Goal: Task Accomplishment & Management: Use online tool/utility

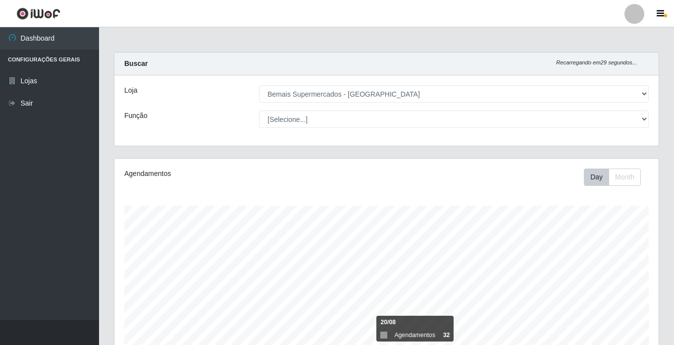
select select "250"
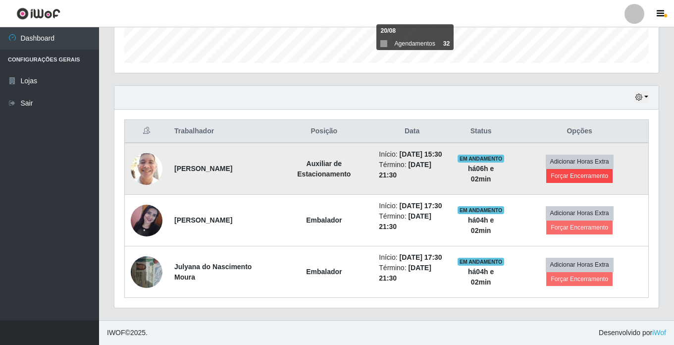
scroll to position [206, 544]
click at [564, 169] on button "Forçar Encerramento" at bounding box center [579, 176] width 66 height 14
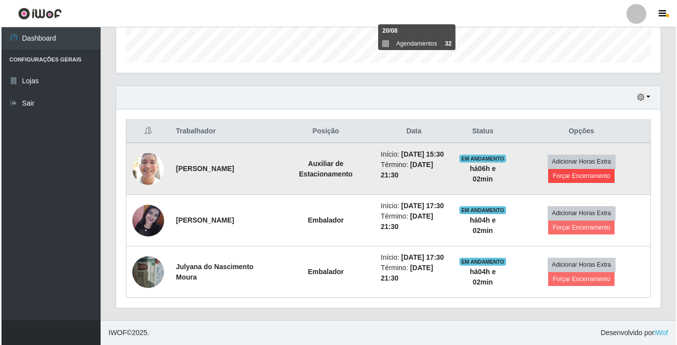
scroll to position [206, 540]
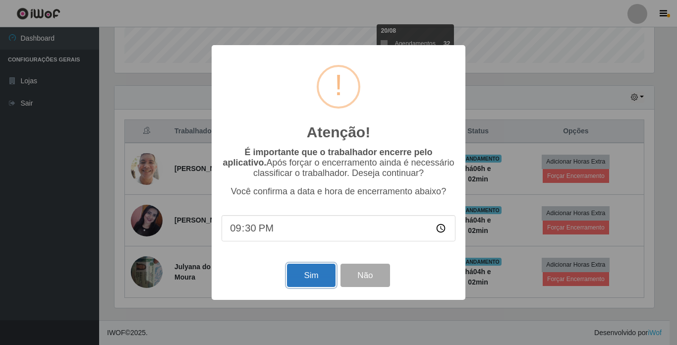
click at [301, 275] on button "Sim" at bounding box center [311, 275] width 48 height 23
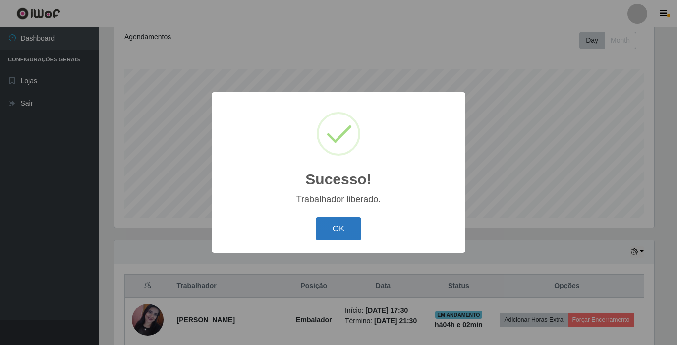
click at [344, 230] on button "OK" at bounding box center [339, 228] width 46 height 23
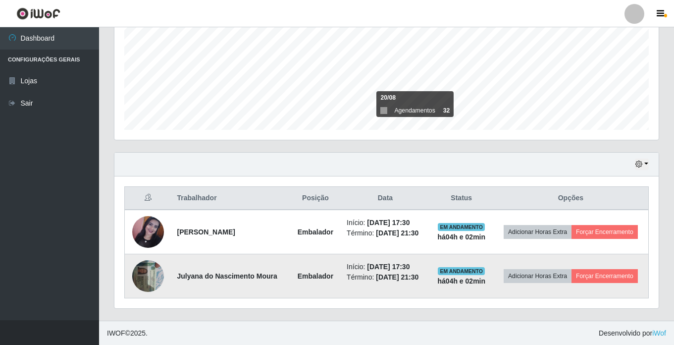
scroll to position [225, 0]
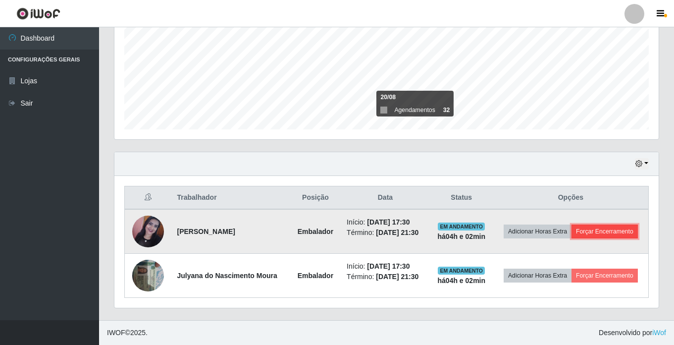
click at [623, 227] on button "Forçar Encerramento" at bounding box center [605, 231] width 66 height 14
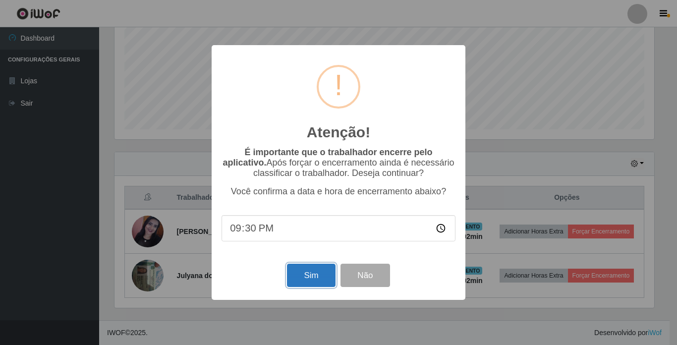
click at [311, 273] on button "Sim" at bounding box center [311, 275] width 48 height 23
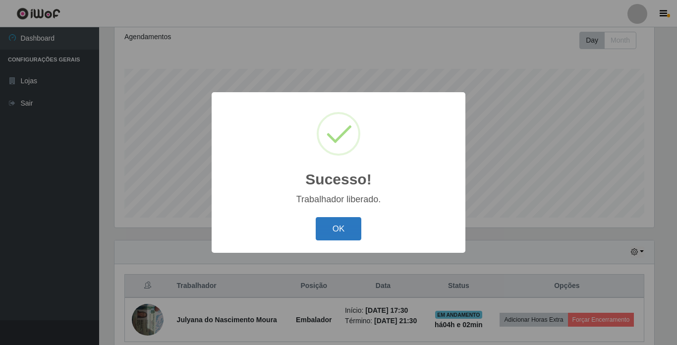
click at [337, 222] on button "OK" at bounding box center [339, 228] width 46 height 23
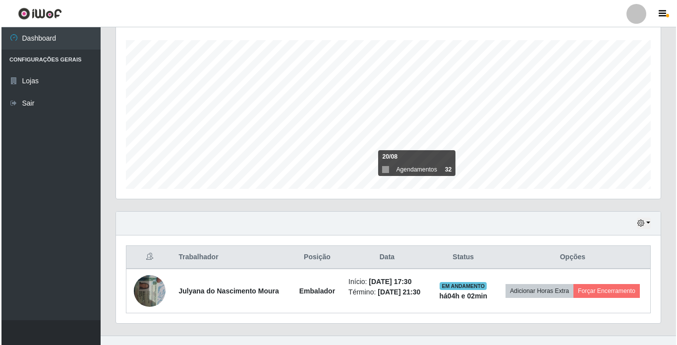
scroll to position [181, 0]
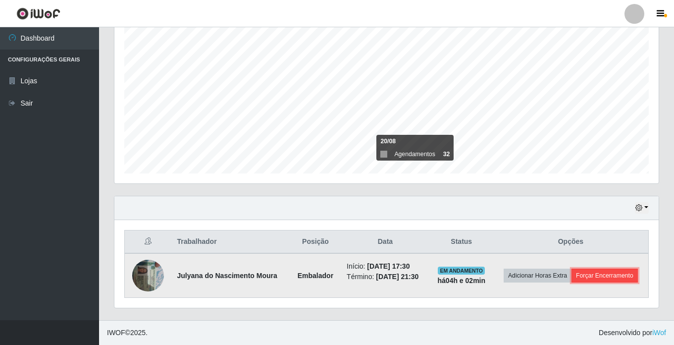
click at [616, 279] on button "Forçar Encerramento" at bounding box center [605, 276] width 66 height 14
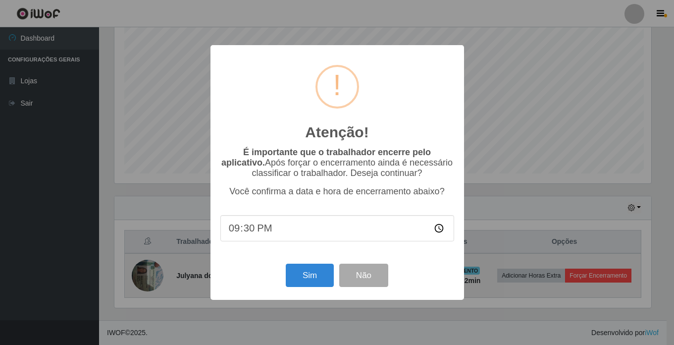
scroll to position [206, 540]
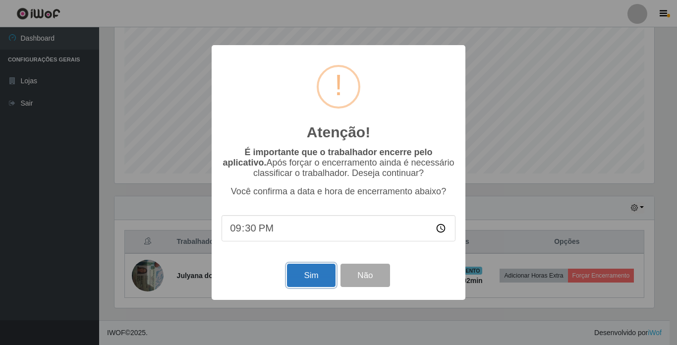
click at [315, 270] on button "Sim" at bounding box center [311, 275] width 48 height 23
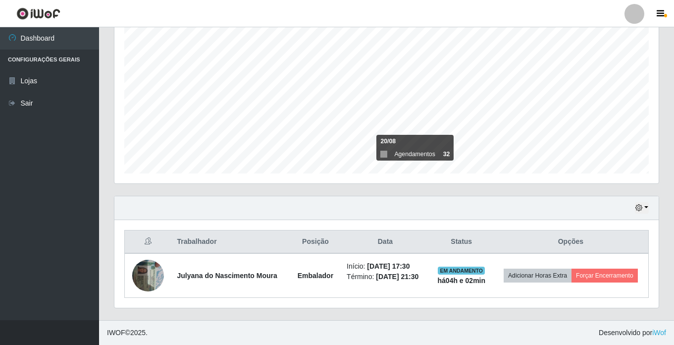
scroll to position [0, 0]
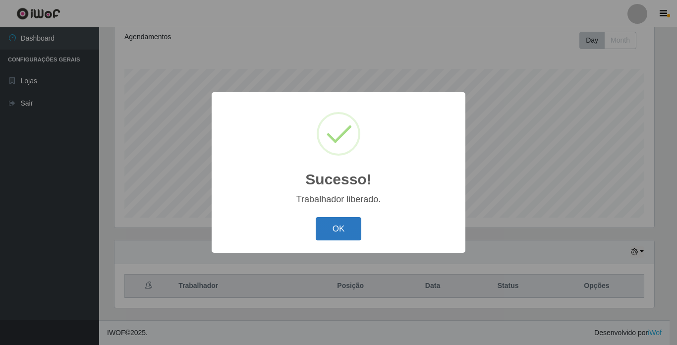
click at [346, 228] on button "OK" at bounding box center [339, 228] width 46 height 23
